Goal: Task Accomplishment & Management: Complete application form

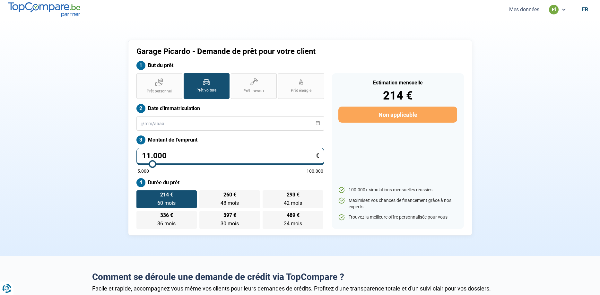
scroll to position [260, 0]
drag, startPoint x: 166, startPoint y: 156, endPoint x: 114, endPoint y: 162, distance: 52.4
click at [136, 162] on input "10.001" at bounding box center [230, 157] width 188 height 18
type input "1"
type input "5000"
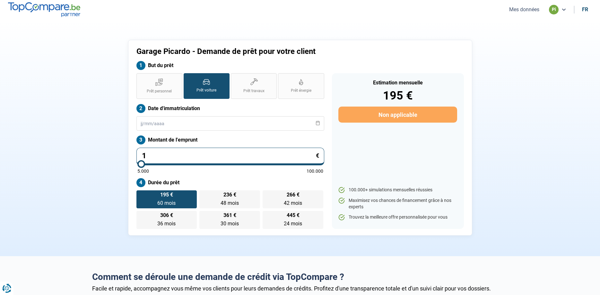
type input "11"
type input "5000"
type input "111"
type input "5000"
type input "11"
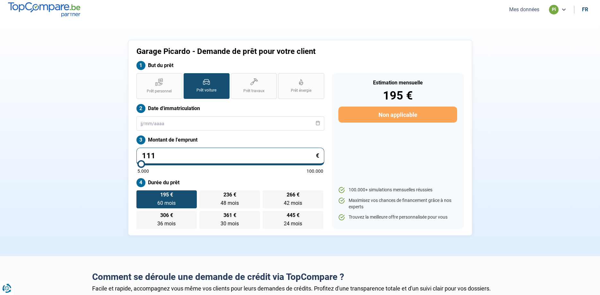
type input "5000"
type input "110"
type input "5000"
type input "1.100"
type input "5000"
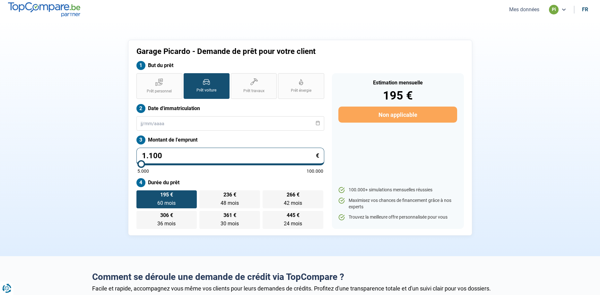
type input "11.000"
type input "11000"
type input "11.000"
drag, startPoint x: 255, startPoint y: 86, endPoint x: 234, endPoint y: 87, distance: 20.9
click at [254, 85] on label "Prêt travaux" at bounding box center [254, 86] width 46 height 26
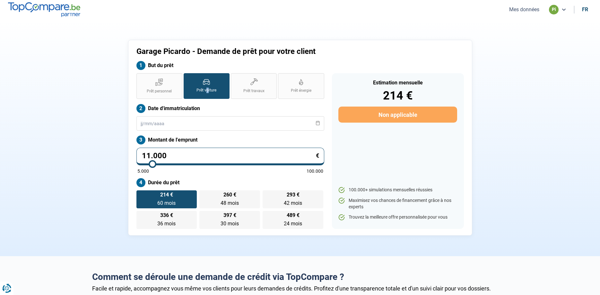
click at [208, 87] on label "Prêt voiture" at bounding box center [207, 86] width 46 height 26
click at [188, 77] on input "Prêt voiture" at bounding box center [186, 75] width 4 height 4
click at [164, 86] on label "Prêt personnel" at bounding box center [159, 86] width 46 height 26
click at [141, 77] on input "Prêt personnel" at bounding box center [138, 75] width 4 height 4
radio input "true"
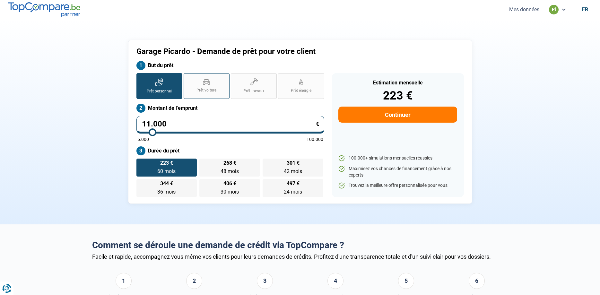
click at [206, 85] on label "Prêt voiture" at bounding box center [207, 86] width 46 height 26
click at [188, 77] on input "Prêt voiture" at bounding box center [186, 75] width 4 height 4
radio input "true"
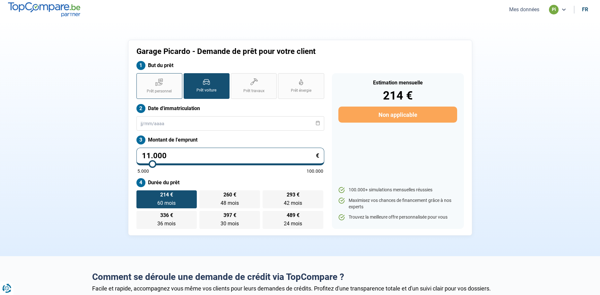
click at [172, 87] on label "Prêt personnel" at bounding box center [159, 86] width 46 height 26
click at [141, 77] on input "Prêt personnel" at bounding box center [138, 75] width 4 height 4
radio input "true"
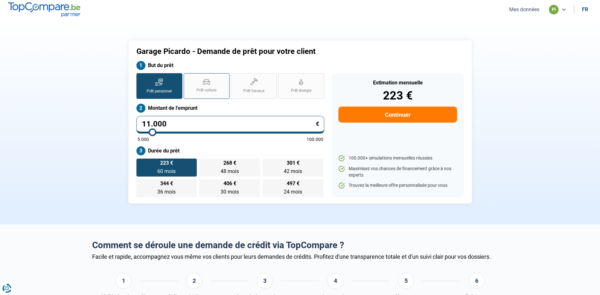
click at [219, 88] on label "Prêt voiture" at bounding box center [207, 86] width 46 height 26
click at [188, 77] on input "Prêt voiture" at bounding box center [186, 75] width 4 height 4
radio input "true"
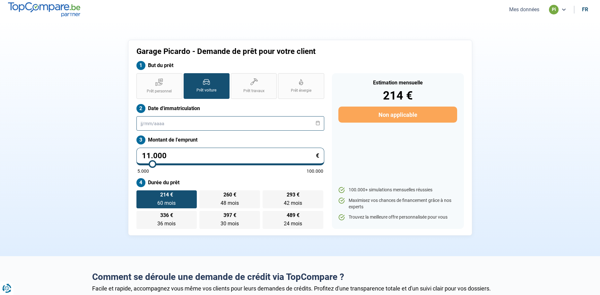
click at [144, 121] on input "text" at bounding box center [230, 123] width 188 height 14
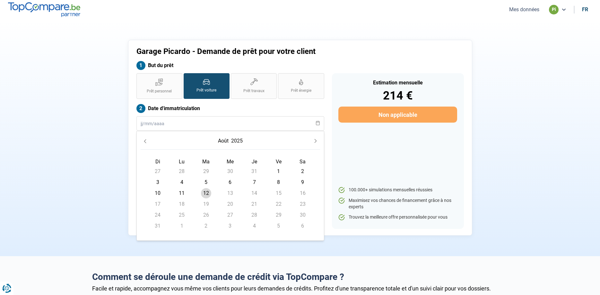
click at [207, 182] on span "5" at bounding box center [206, 182] width 10 height 10
type input "[DATE]"
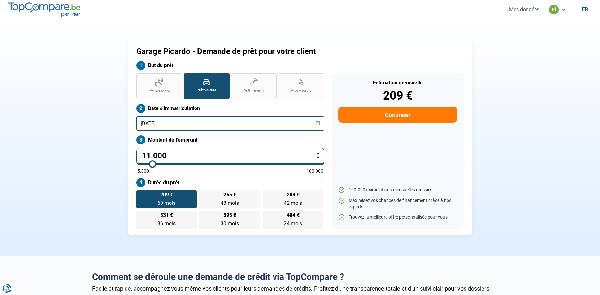
click at [179, 121] on input "[DATE]" at bounding box center [230, 123] width 188 height 14
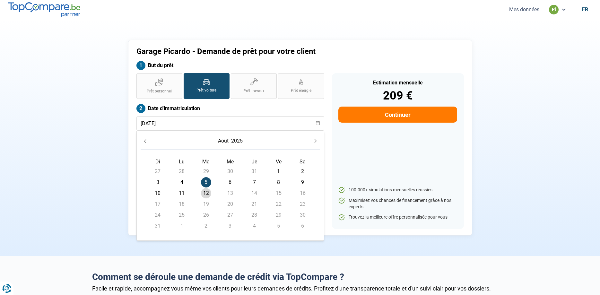
click at [234, 141] on button "2025" at bounding box center [237, 141] width 14 height 12
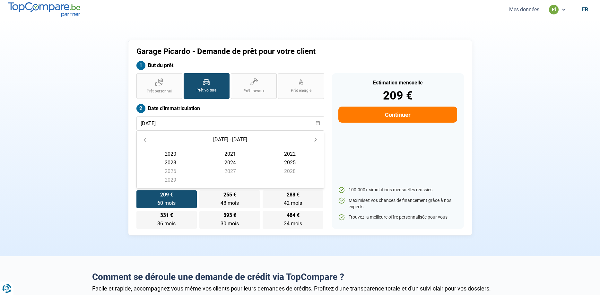
scroll to position [33, 0]
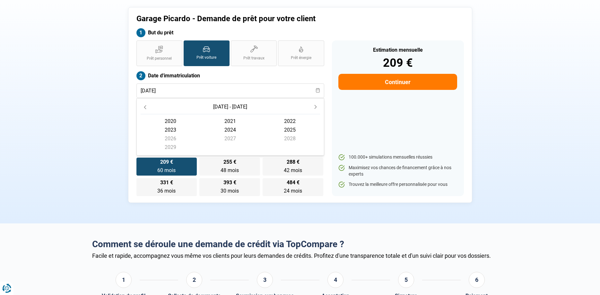
click at [260, 121] on span "2021" at bounding box center [290, 121] width 60 height 9
click at [144, 108] on icon "Previous Year" at bounding box center [145, 108] width 4 height 4
click at [144, 107] on icon "Previous Year" at bounding box center [145, 108] width 4 height 4
click at [145, 107] on icon "Previous Year" at bounding box center [145, 108] width 4 height 4
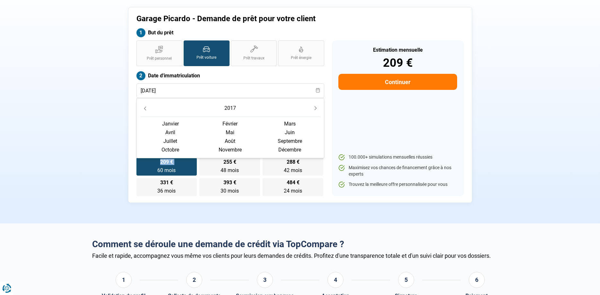
click at [96, 154] on div "Garage Picardo - Demande de prêt pour votre client But du prêt Prêt personnel P…" at bounding box center [300, 105] width 424 height 196
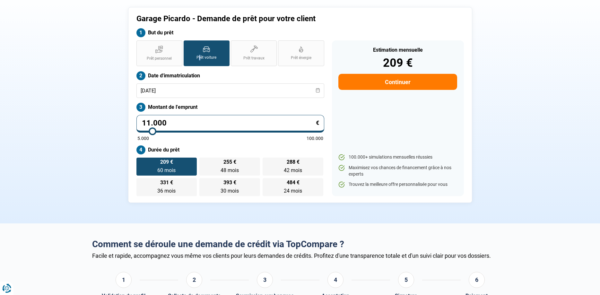
drag, startPoint x: 199, startPoint y: 48, endPoint x: 204, endPoint y: 48, distance: 4.2
click at [200, 48] on label "Prêt voiture" at bounding box center [207, 53] width 46 height 26
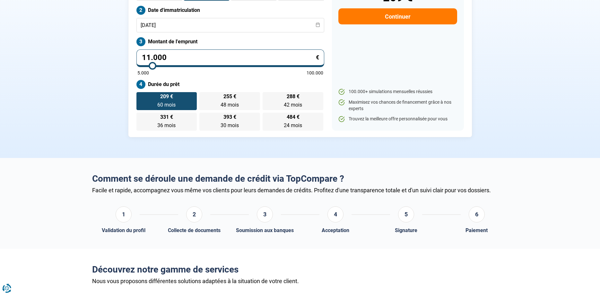
scroll to position [0, 0]
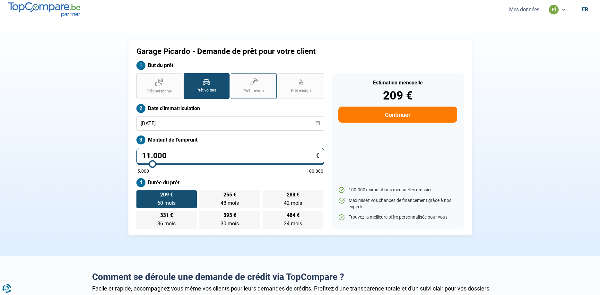
click at [246, 80] on label "Prêt travaux" at bounding box center [254, 86] width 46 height 26
click at [235, 77] on input "Prêt travaux" at bounding box center [233, 75] width 4 height 4
radio input "true"
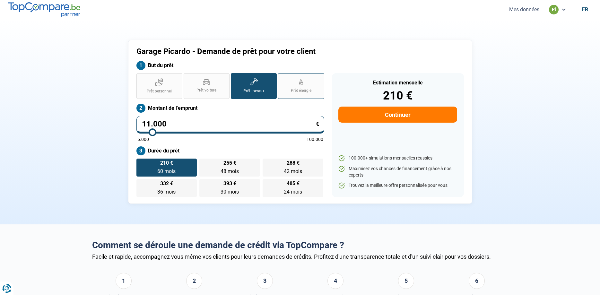
click at [298, 89] on span "Prêt énergie" at bounding box center [301, 90] width 21 height 5
click at [282, 77] on input "Prêt énergie" at bounding box center [280, 75] width 4 height 4
radio input "true"
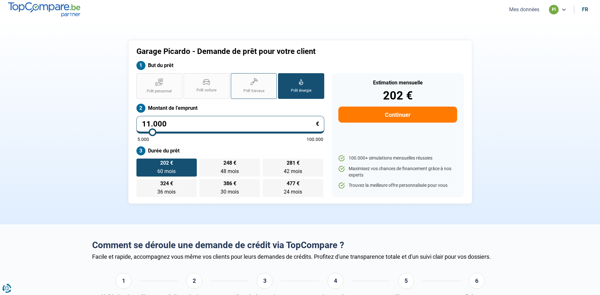
drag, startPoint x: 259, startPoint y: 90, endPoint x: 232, endPoint y: 90, distance: 26.7
click at [252, 90] on span "Prêt travaux" at bounding box center [253, 90] width 21 height 5
drag, startPoint x: 216, startPoint y: 89, endPoint x: 194, endPoint y: 90, distance: 21.9
click at [215, 89] on span "Prêt voiture" at bounding box center [207, 90] width 20 height 5
click at [188, 77] on input "Prêt voiture" at bounding box center [186, 75] width 4 height 4
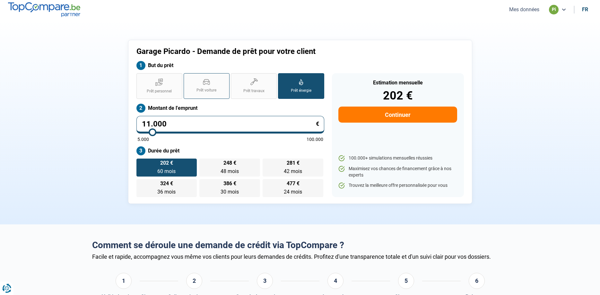
radio input "true"
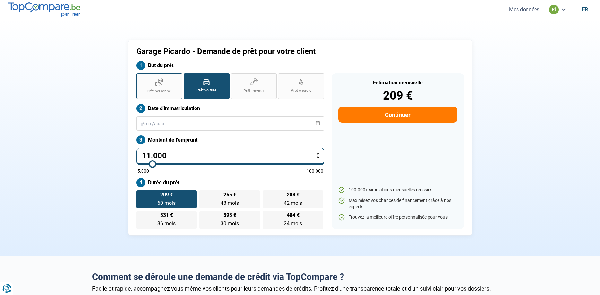
click at [159, 86] on label "Prêt personnel" at bounding box center [159, 86] width 46 height 26
click at [141, 77] on input "Prêt personnel" at bounding box center [138, 75] width 4 height 4
radio input "true"
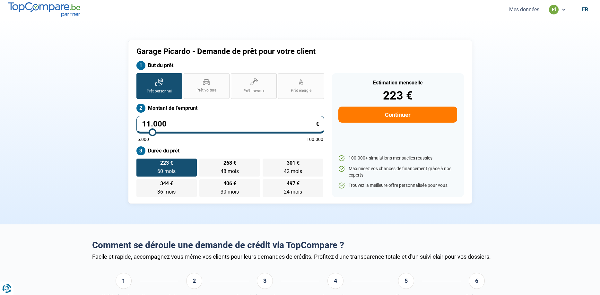
drag, startPoint x: 59, startPoint y: 84, endPoint x: 55, endPoint y: 78, distance: 7.4
click at [55, 78] on section "Garage Picardo - Demande de prêt pour votre client But du prêt Prêt personnel P…" at bounding box center [300, 121] width 600 height 205
drag, startPoint x: 92, startPoint y: 34, endPoint x: 83, endPoint y: 17, distance: 19.5
click at [92, 34] on section "Garage Picardo - Demande de prêt pour votre client But du prêt Prêt personnel P…" at bounding box center [300, 121] width 600 height 205
